Goal: Information Seeking & Learning: Learn about a topic

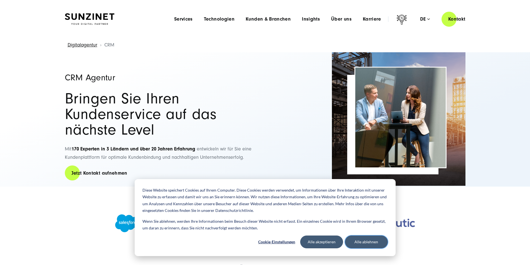
click at [366, 242] on button "Alle ablehnen" at bounding box center [366, 242] width 43 height 13
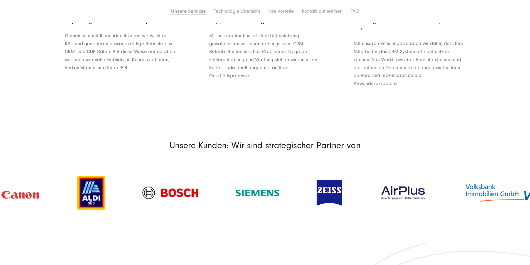
scroll to position [613, 0]
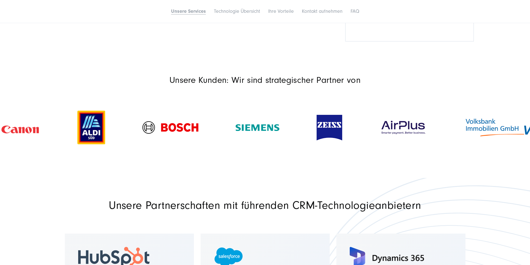
drag, startPoint x: 207, startPoint y: 91, endPoint x: 436, endPoint y: 174, distance: 242.7
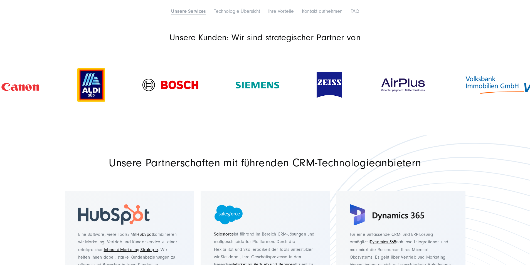
scroll to position [752, 0]
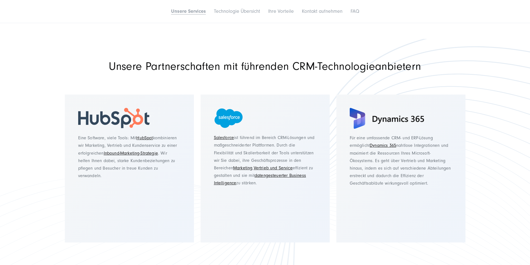
drag, startPoint x: 138, startPoint y: 123, endPoint x: 386, endPoint y: 123, distance: 247.2
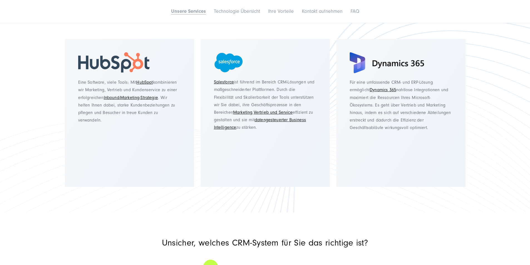
scroll to position [863, 0]
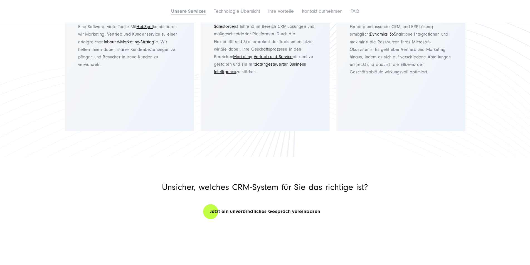
drag, startPoint x: 475, startPoint y: 63, endPoint x: 155, endPoint y: 80, distance: 320.6
drag, startPoint x: 424, startPoint y: 52, endPoint x: -69, endPoint y: 51, distance: 492.8
drag, startPoint x: 316, startPoint y: 61, endPoint x: -5, endPoint y: 83, distance: 322.1
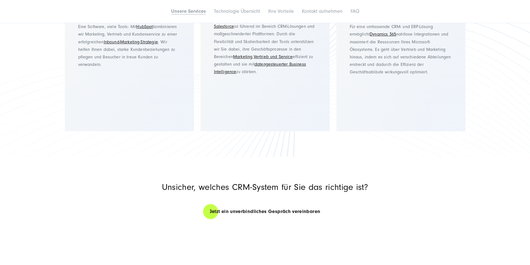
drag, startPoint x: 262, startPoint y: 72, endPoint x: 46, endPoint y: 76, distance: 216.4
drag, startPoint x: 326, startPoint y: 64, endPoint x: 39, endPoint y: 66, distance: 286.8
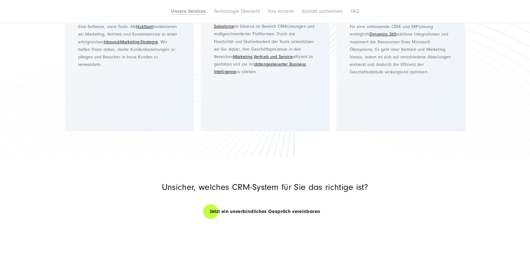
drag, startPoint x: 382, startPoint y: 55, endPoint x: 92, endPoint y: 66, distance: 290.6
drag, startPoint x: 417, startPoint y: 68, endPoint x: 143, endPoint y: 69, distance: 274.2
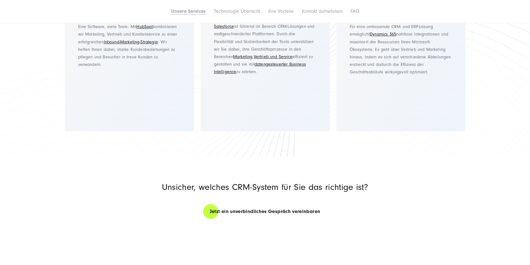
drag, startPoint x: 353, startPoint y: 68, endPoint x: 116, endPoint y: 83, distance: 237.9
drag, startPoint x: 408, startPoint y: 62, endPoint x: 11, endPoint y: 93, distance: 398.2
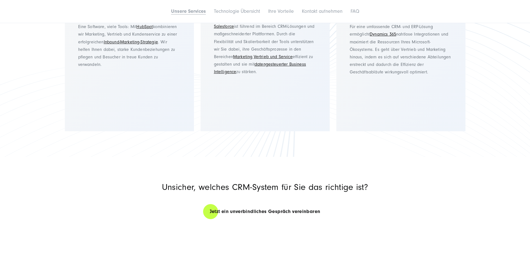
drag, startPoint x: 450, startPoint y: 50, endPoint x: 72, endPoint y: 63, distance: 378.0
drag, startPoint x: 437, startPoint y: 63, endPoint x: -103, endPoint y: 84, distance: 540.0
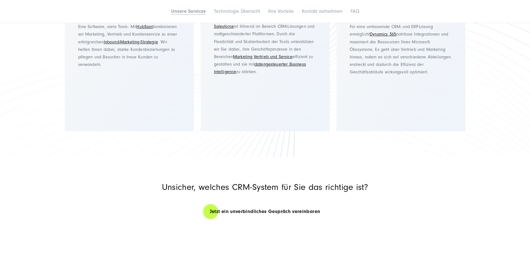
drag, startPoint x: 302, startPoint y: 62, endPoint x: -106, endPoint y: 62, distance: 407.3
drag, startPoint x: 226, startPoint y: 70, endPoint x: 534, endPoint y: 68, distance: 307.9
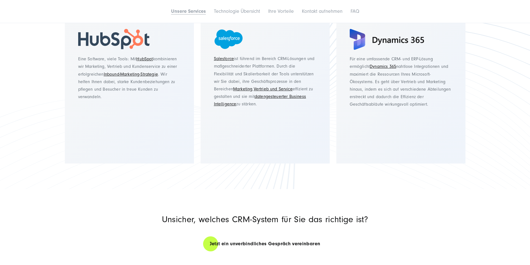
scroll to position [835, 0]
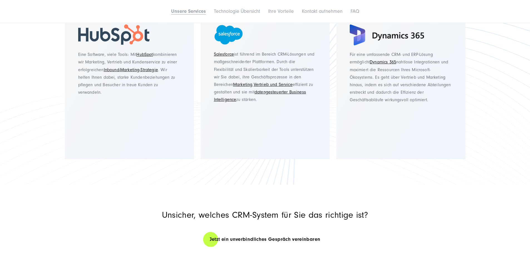
drag, startPoint x: 380, startPoint y: 86, endPoint x: 38, endPoint y: 84, distance: 341.6
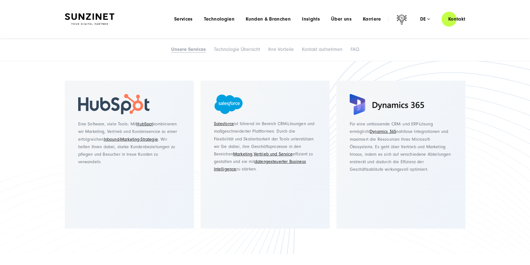
scroll to position [752, 0]
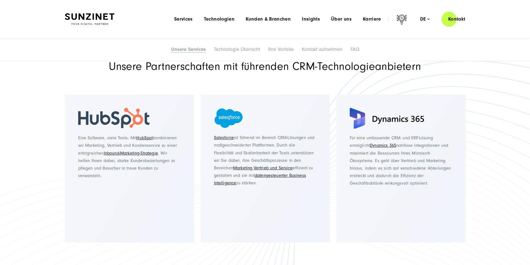
drag, startPoint x: 427, startPoint y: 158, endPoint x: 218, endPoint y: 170, distance: 210.0
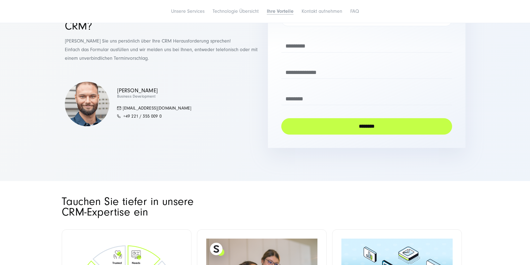
scroll to position [2172, 0]
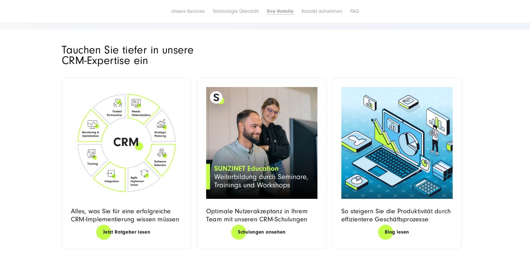
scroll to position [2367, 0]
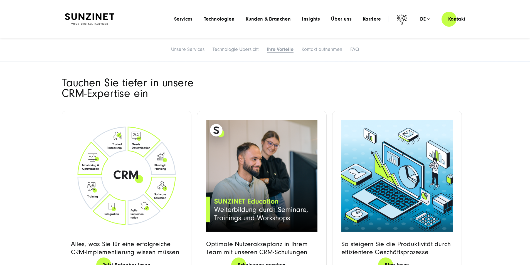
scroll to position [2117, 0]
